Goal: Information Seeking & Learning: Understand process/instructions

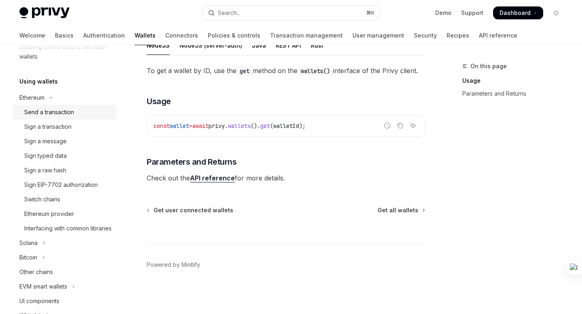
scroll to position [218, 0]
click at [51, 113] on div "Send a transaction" at bounding box center [49, 113] width 50 height 10
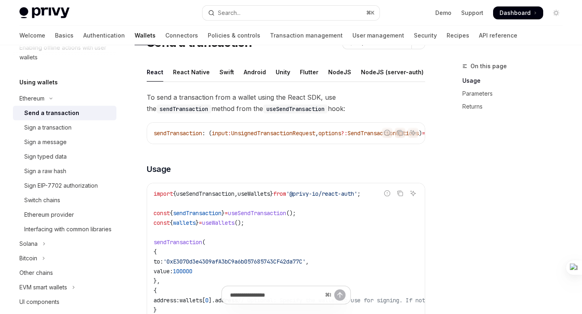
scroll to position [43, 0]
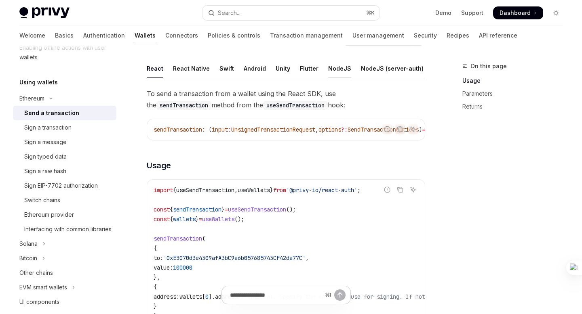
click at [335, 72] on div "NodeJS" at bounding box center [339, 68] width 23 height 19
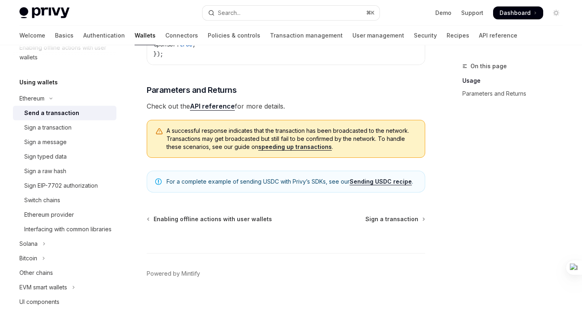
scroll to position [294, 0]
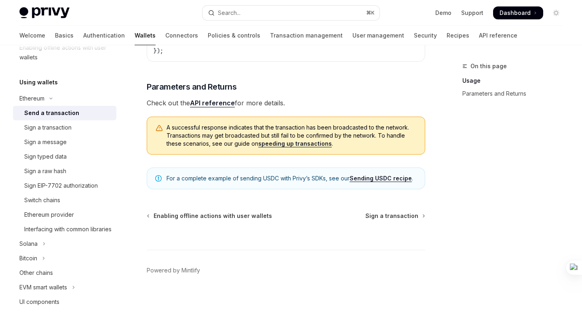
click at [221, 107] on link "API reference" at bounding box center [212, 103] width 45 height 8
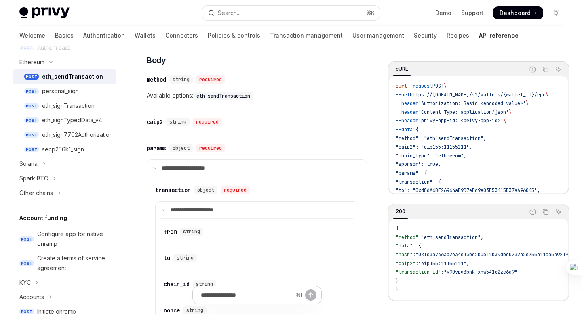
scroll to position [368, 0]
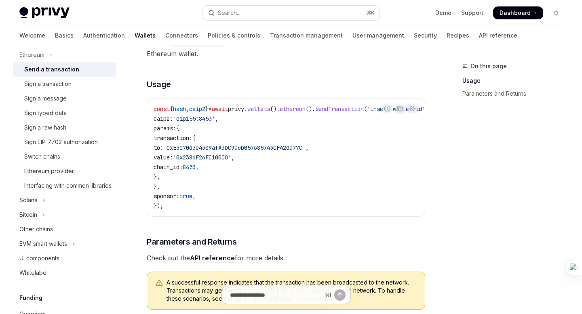
scroll to position [142, 0]
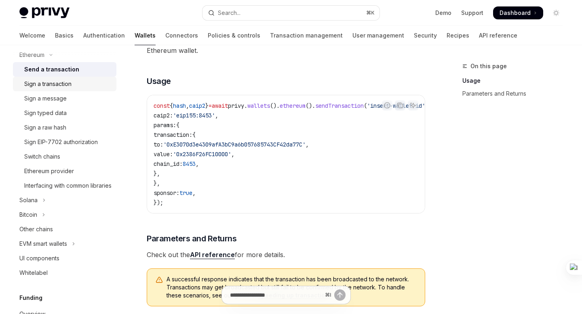
click at [57, 86] on div "Sign a transaction" at bounding box center [47, 84] width 47 height 10
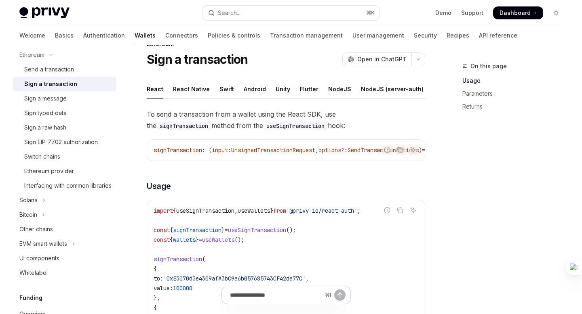
scroll to position [27, 0]
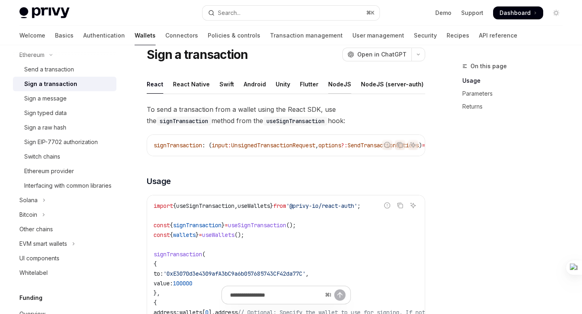
click at [329, 87] on div "NodeJS" at bounding box center [339, 84] width 23 height 19
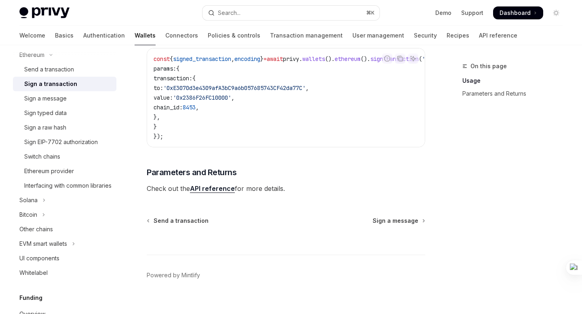
scroll to position [202, 0]
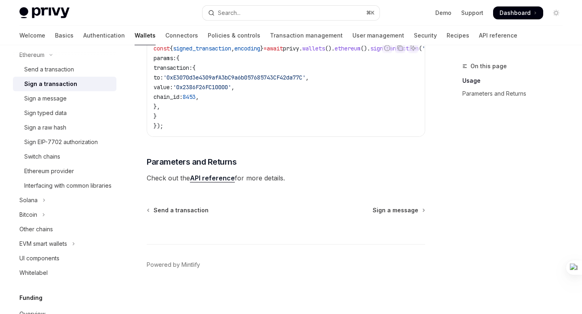
click at [213, 178] on link "API reference" at bounding box center [212, 178] width 45 height 8
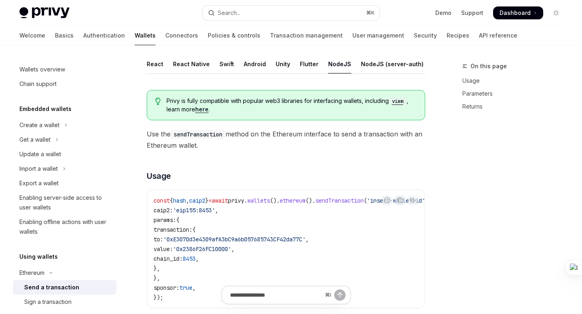
scroll to position [48, 0]
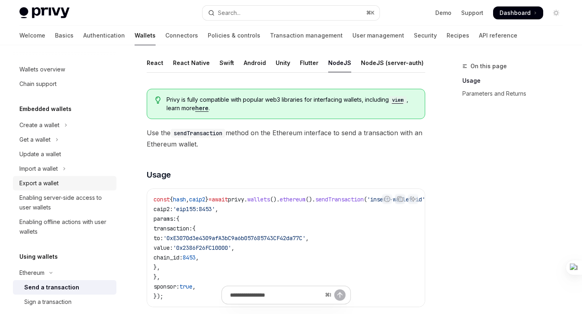
click at [62, 181] on div "Export a wallet" at bounding box center [65, 184] width 92 height 10
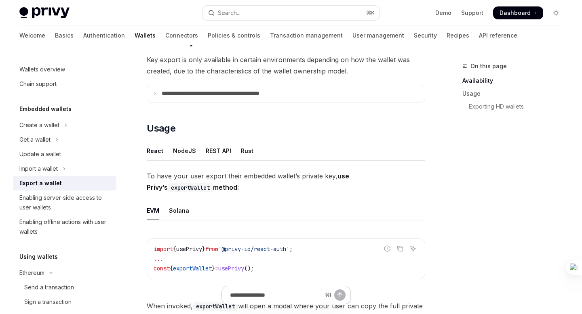
scroll to position [130, 0]
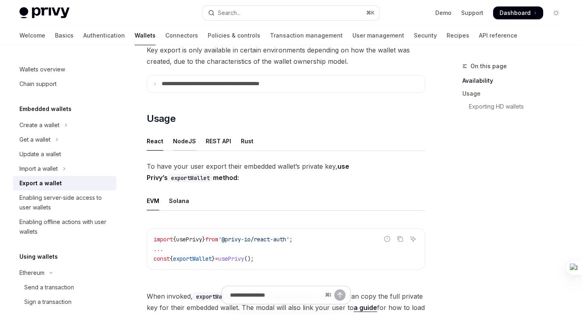
click at [187, 140] on div "NodeJS" at bounding box center [184, 141] width 23 height 19
type textarea "*"
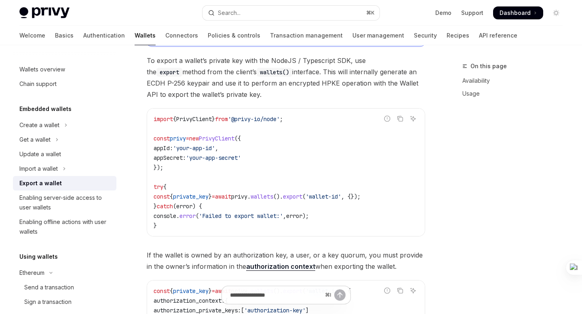
scroll to position [257, 0]
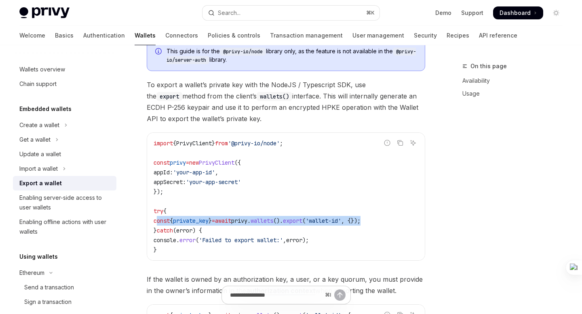
drag, startPoint x: 395, startPoint y: 219, endPoint x: 156, endPoint y: 219, distance: 239.3
click at [156, 219] on code "import { PrivyClient } from '@privy-io/node' ; const privy = new PrivyClient ({…" at bounding box center [286, 197] width 265 height 116
copy span "const { private_key } = await privy . wallets (). export ( 'wallet-id' , {});"
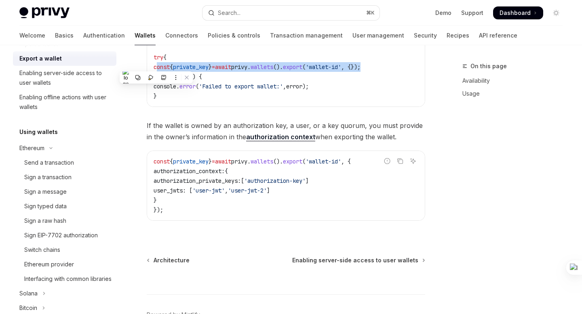
scroll to position [148, 0]
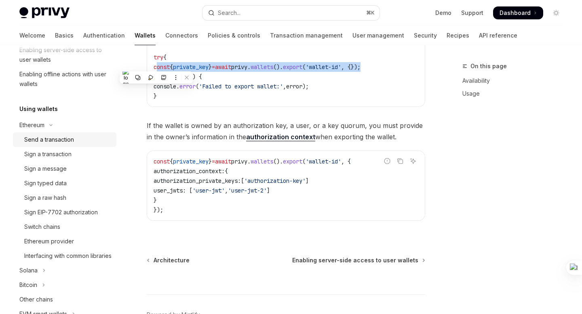
click at [53, 140] on div "Send a transaction" at bounding box center [49, 140] width 50 height 10
click at [55, 257] on div "Interfacing with common libraries" at bounding box center [67, 256] width 87 height 10
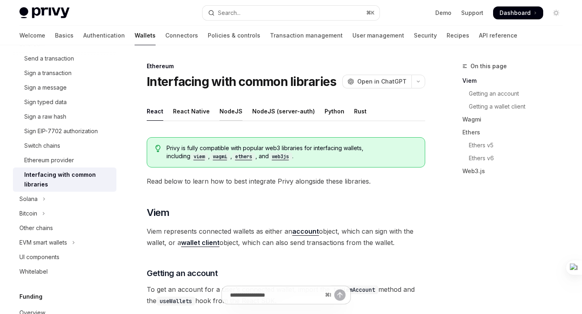
click at [229, 114] on div "NodeJS" at bounding box center [230, 111] width 23 height 19
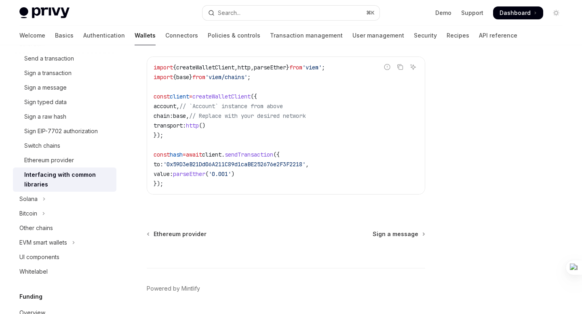
scroll to position [639, 0]
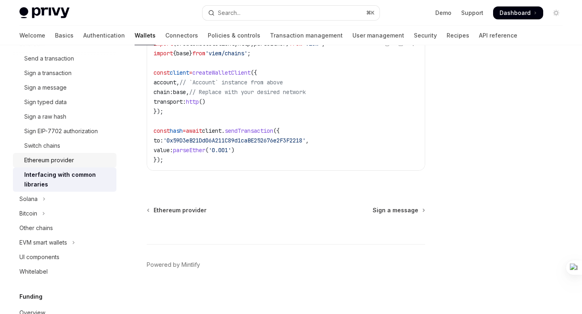
click at [61, 160] on div "Ethereum provider" at bounding box center [49, 161] width 50 height 10
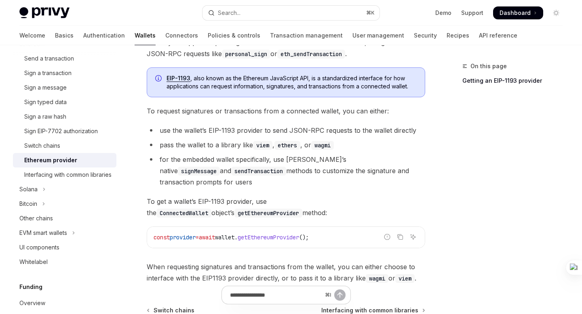
scroll to position [105, 0]
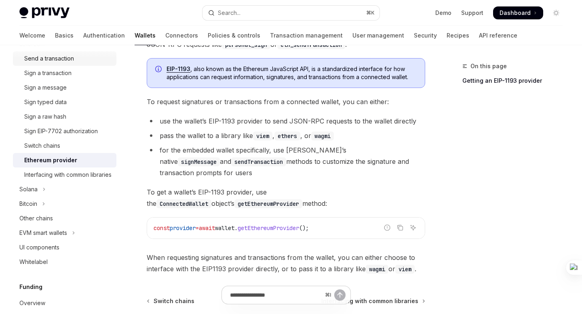
click at [54, 62] on div "Send a transaction" at bounding box center [49, 59] width 50 height 10
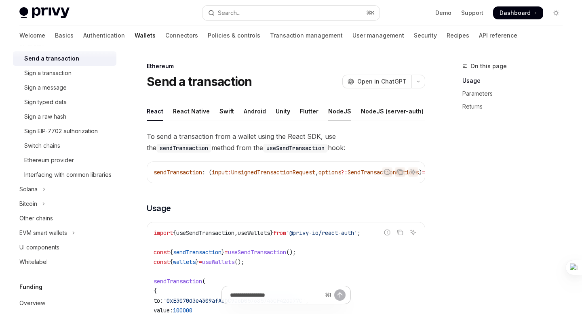
click at [336, 108] on div "NodeJS" at bounding box center [339, 111] width 23 height 19
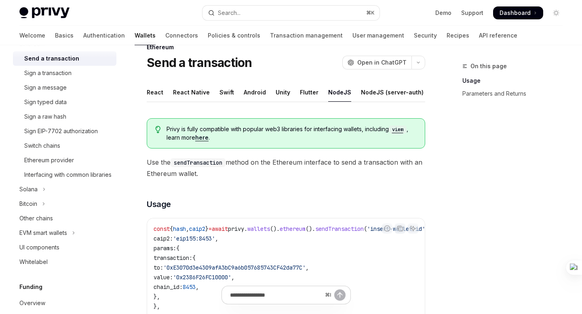
scroll to position [10, 0]
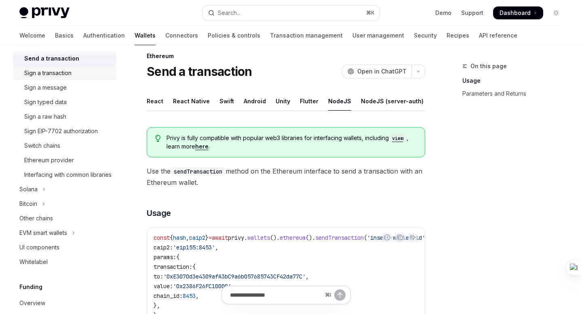
click at [69, 74] on div "Sign a transaction" at bounding box center [47, 73] width 47 height 10
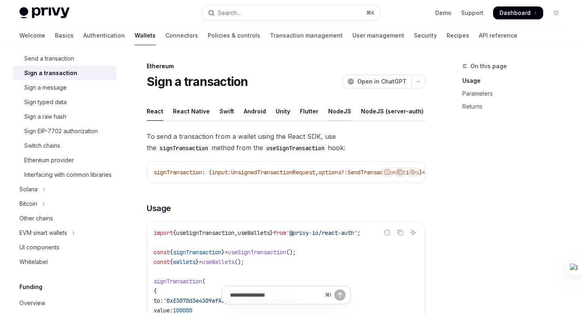
click at [332, 115] on div "NodeJS" at bounding box center [339, 111] width 23 height 19
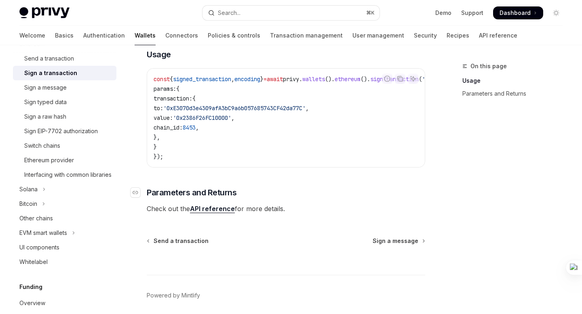
scroll to position [202, 0]
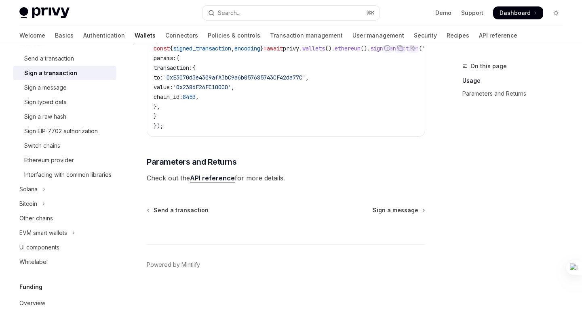
click at [217, 182] on link "API reference" at bounding box center [212, 178] width 45 height 8
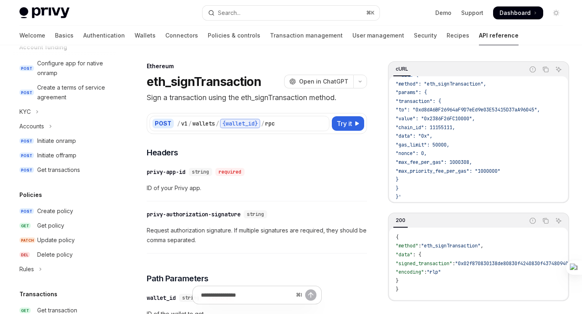
scroll to position [409, 0]
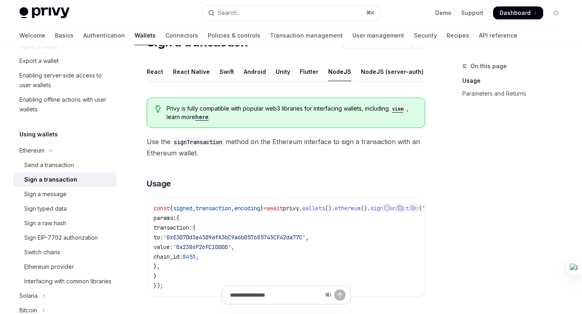
scroll to position [48, 0]
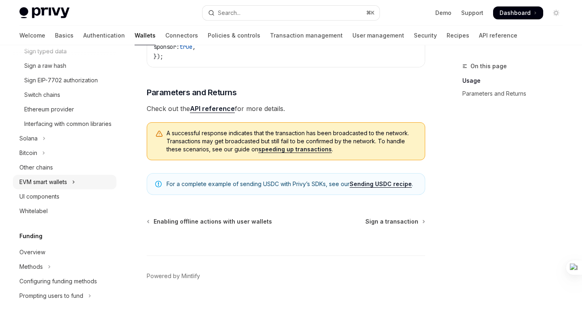
scroll to position [280, 0]
click at [53, 121] on div "Interfacing with common libraries" at bounding box center [67, 125] width 87 height 10
click at [72, 129] on div "Interfacing with common libraries" at bounding box center [67, 125] width 87 height 10
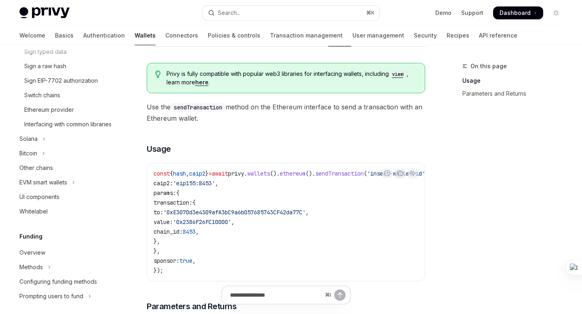
scroll to position [59, 0]
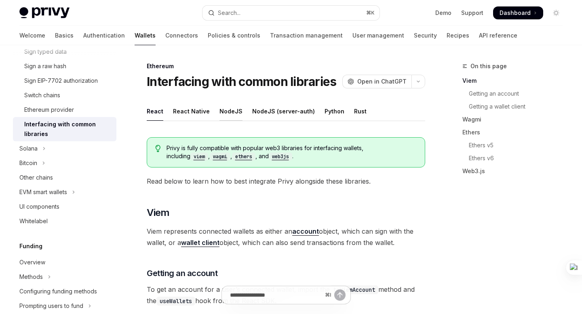
click at [234, 114] on div "NodeJS" at bounding box center [230, 111] width 23 height 19
type textarea "*"
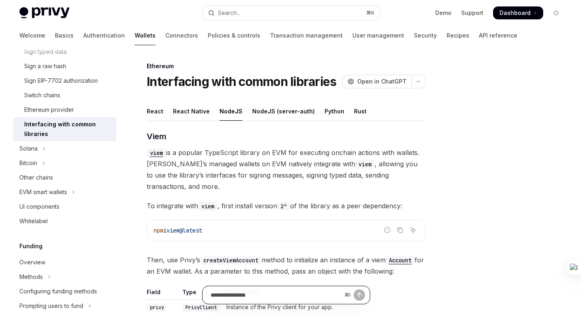
click at [261, 293] on input "Ask a question..." at bounding box center [276, 296] width 131 height 18
type input "**********"
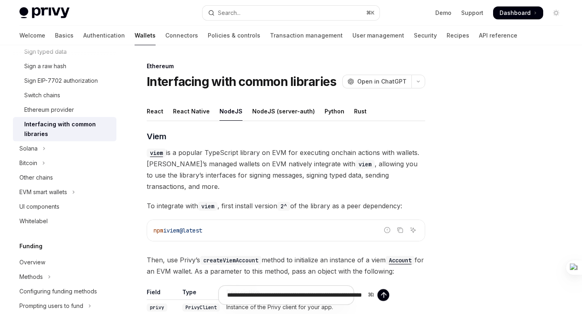
type textarea "*"
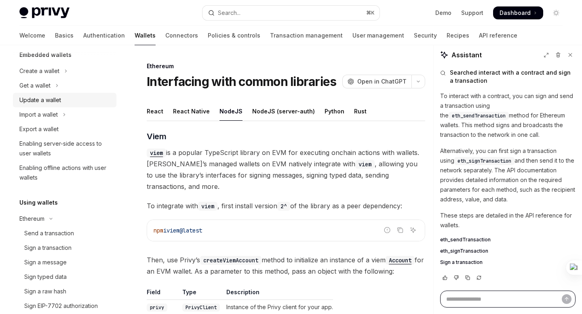
scroll to position [45, 0]
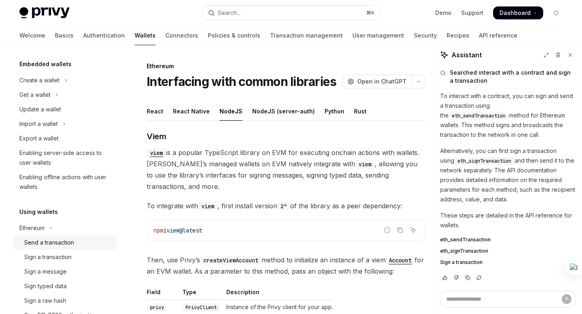
click at [59, 244] on div "Send a transaction" at bounding box center [49, 243] width 50 height 10
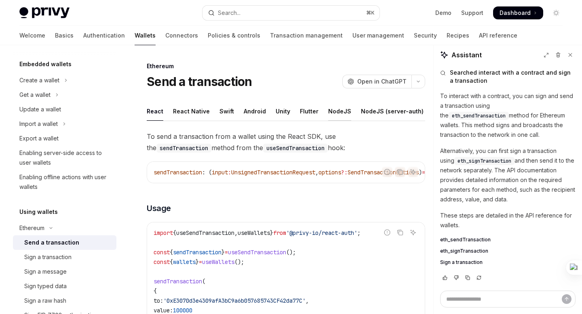
click at [340, 108] on div "NodeJS" at bounding box center [339, 111] width 23 height 19
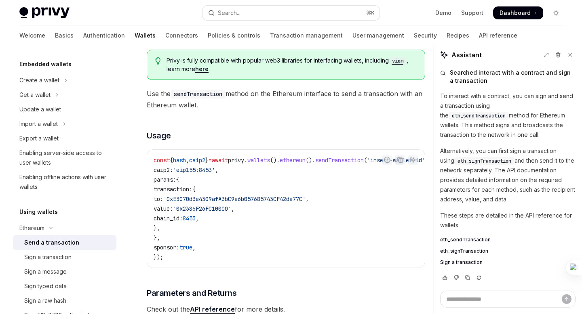
scroll to position [106, 0]
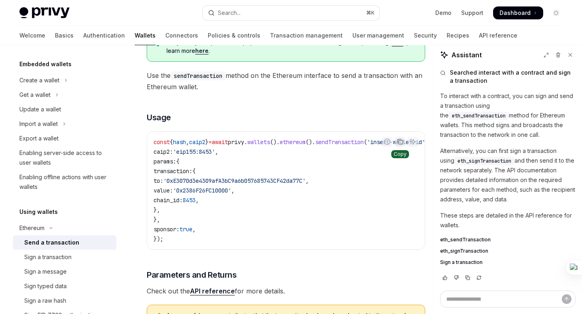
click at [399, 143] on icon "Copy the contents from the code block" at bounding box center [401, 143] width 4 height 4
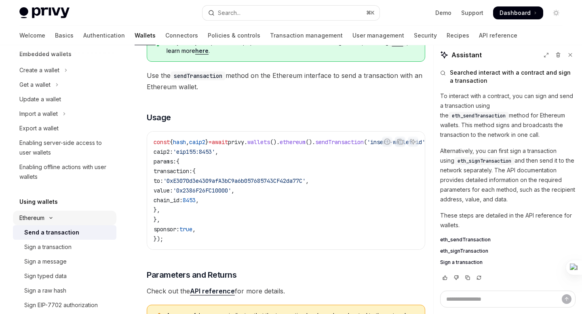
scroll to position [63, 0]
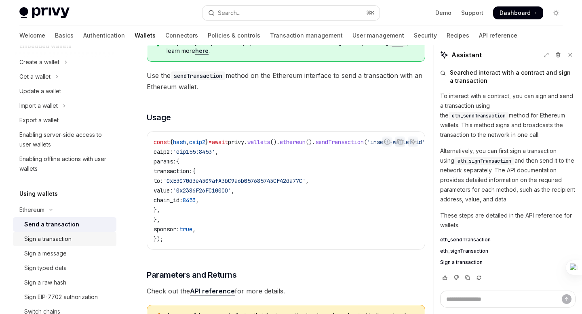
click at [49, 236] on div "Sign a transaction" at bounding box center [47, 239] width 47 height 10
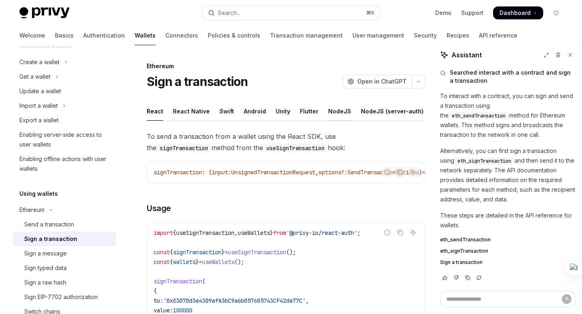
click at [336, 115] on div "NodeJS" at bounding box center [339, 111] width 23 height 19
type textarea "*"
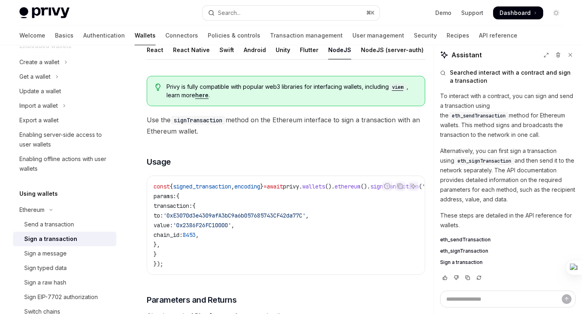
scroll to position [77, 0]
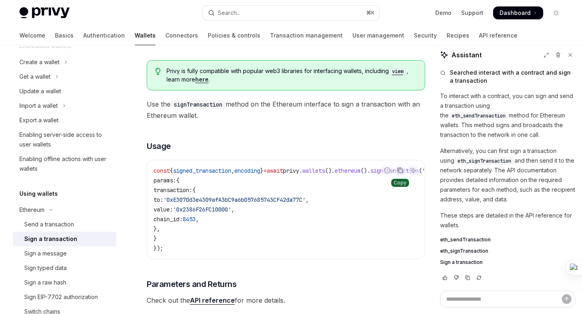
click at [398, 170] on icon "Copy the contents from the code block" at bounding box center [400, 170] width 6 height 6
